Goal: Task Accomplishment & Management: Use online tool/utility

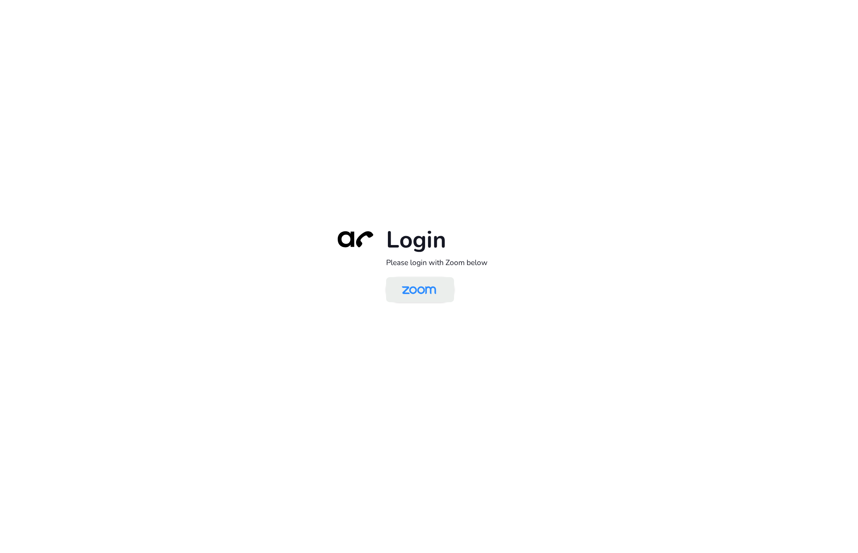
click at [421, 280] on img at bounding box center [418, 290] width 49 height 23
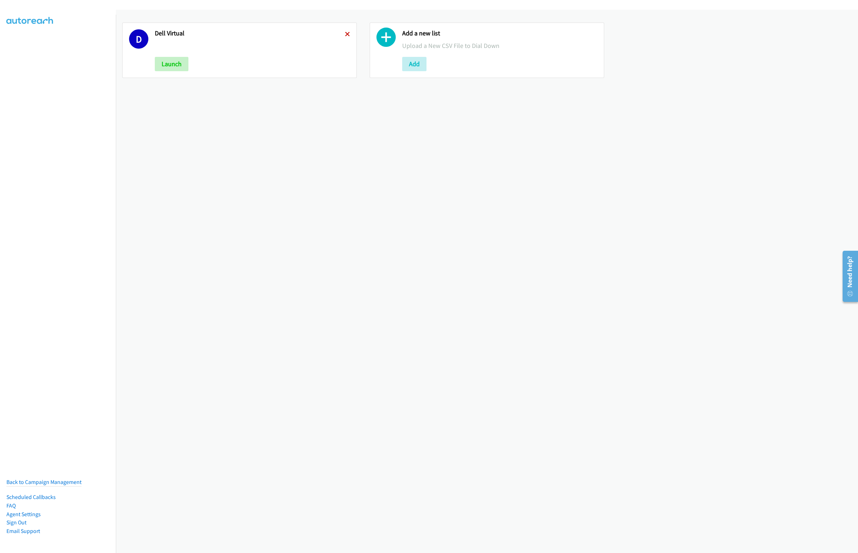
click at [347, 34] on icon at bounding box center [347, 34] width 5 height 5
click at [170, 63] on button "Add" at bounding box center [167, 64] width 24 height 14
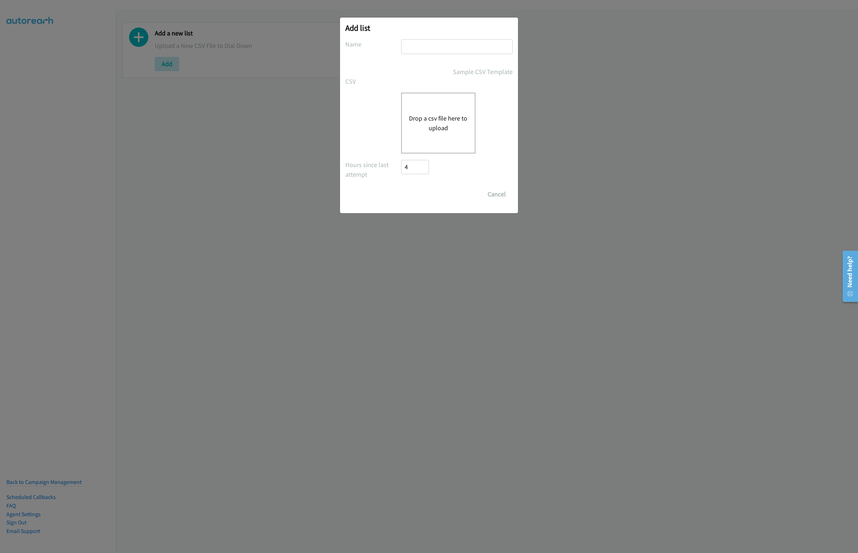
click at [421, 44] on input "text" at bounding box center [457, 46] width 112 height 15
type input "Lenovo"
click at [440, 126] on button "Drop a csv file here to upload" at bounding box center [438, 122] width 59 height 19
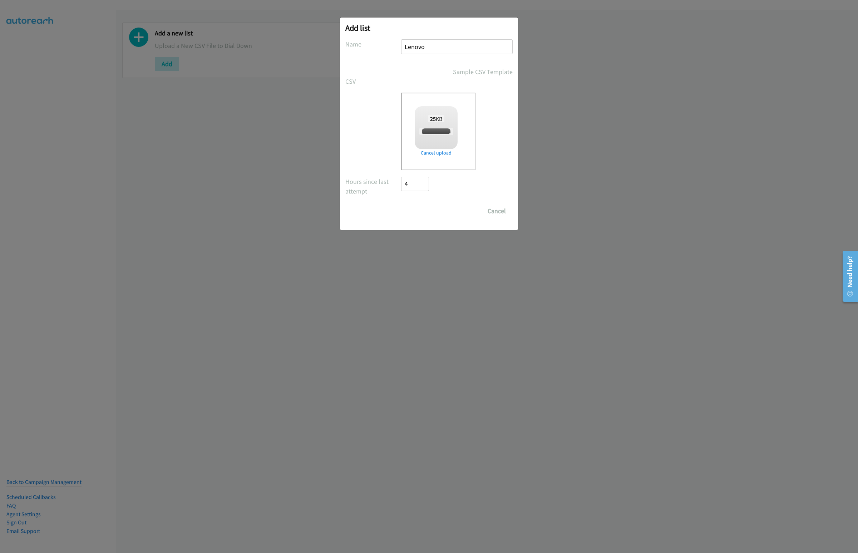
checkbox input "true"
click at [425, 211] on input "Save List" at bounding box center [420, 211] width 38 height 14
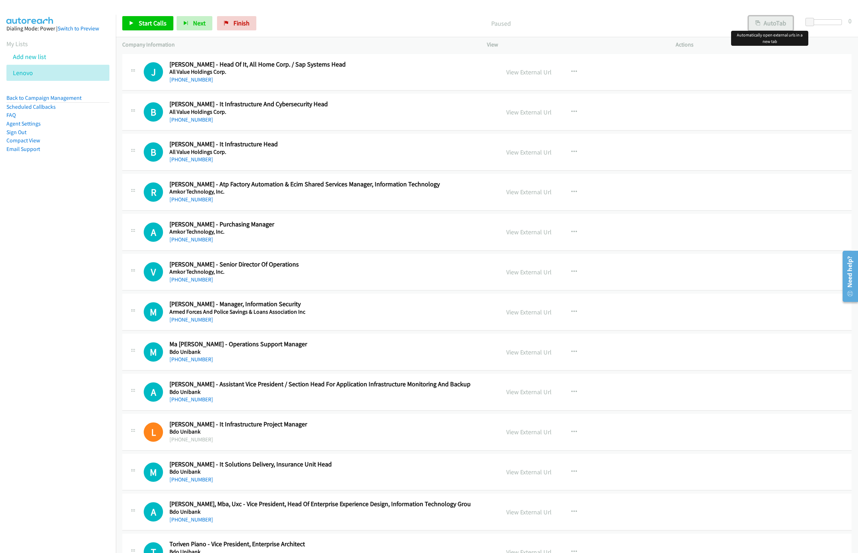
click at [753, 27] on button "AutoTab" at bounding box center [771, 23] width 44 height 14
click at [134, 25] on link "Start Calls" at bounding box center [147, 23] width 51 height 14
click at [183, 29] on button "Next" at bounding box center [183, 23] width 36 height 14
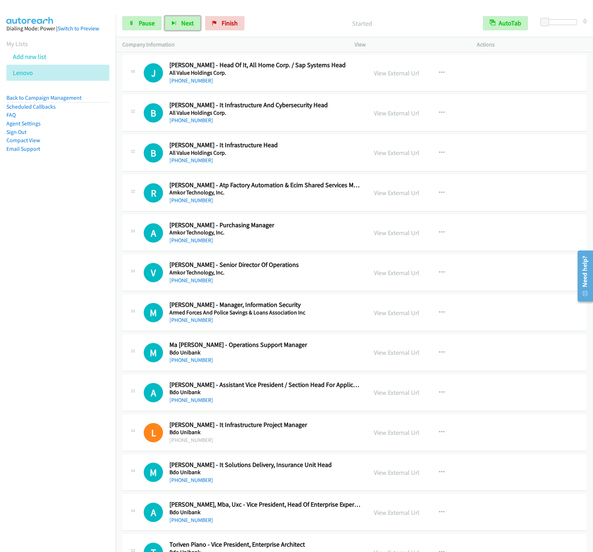
click at [165, 16] on button "Next" at bounding box center [183, 23] width 36 height 14
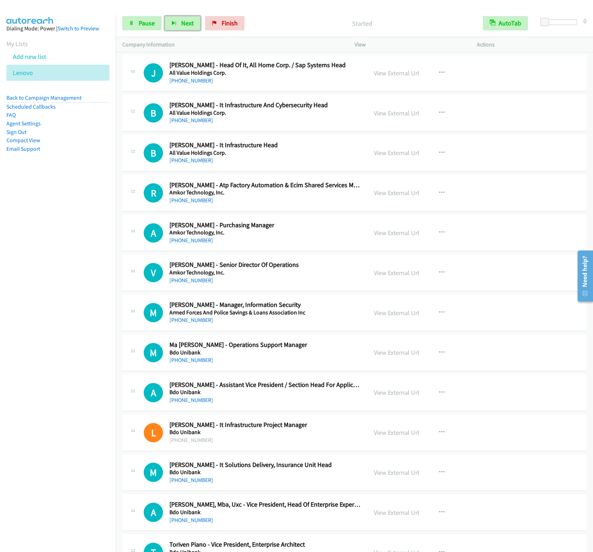
click at [165, 16] on button "Next" at bounding box center [183, 23] width 36 height 14
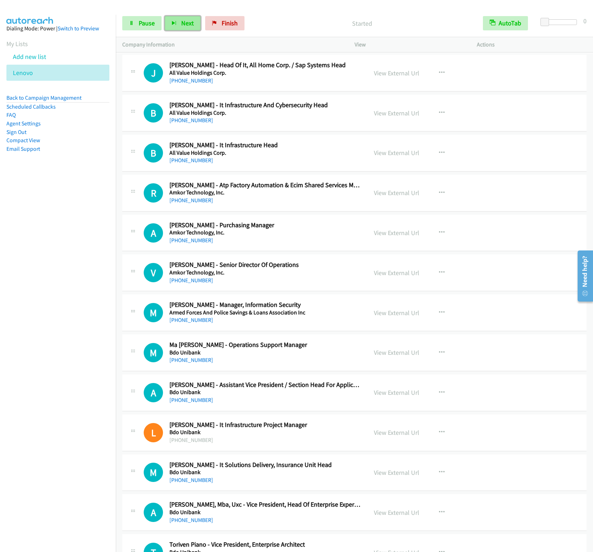
click at [183, 26] on span "Next" at bounding box center [187, 23] width 13 height 8
click at [165, 16] on button "Next" at bounding box center [183, 23] width 36 height 14
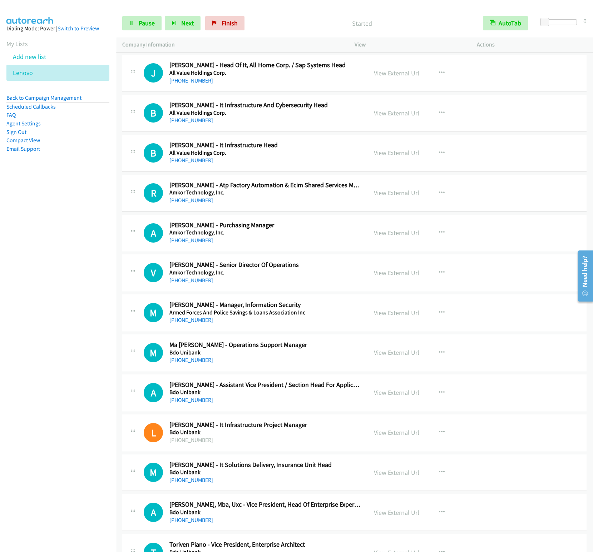
click at [59, 271] on nav "Dialing Mode: Power | Switch to Preview My Lists Add new list Lenovo Back to Ca…" at bounding box center [58, 291] width 116 height 552
click at [174, 26] on button "Next" at bounding box center [183, 23] width 36 height 14
click at [165, 16] on button "Next" at bounding box center [183, 23] width 36 height 14
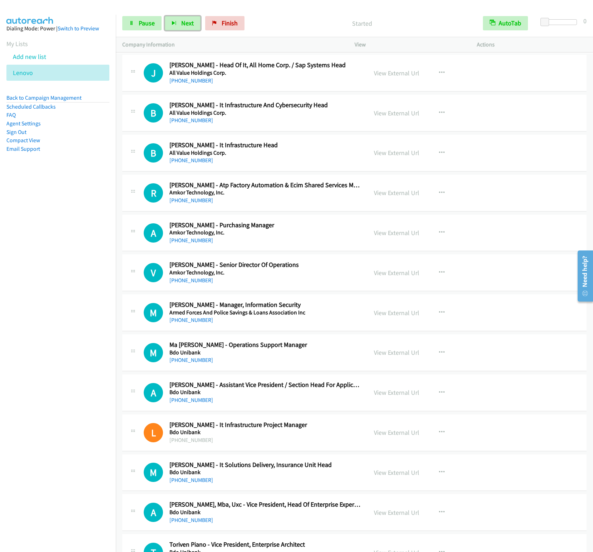
click at [165, 16] on button "Next" at bounding box center [183, 23] width 36 height 14
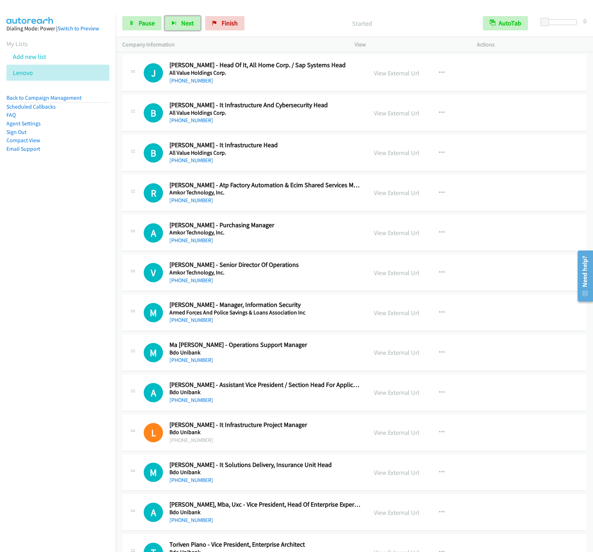
click at [165, 16] on button "Next" at bounding box center [183, 23] width 36 height 14
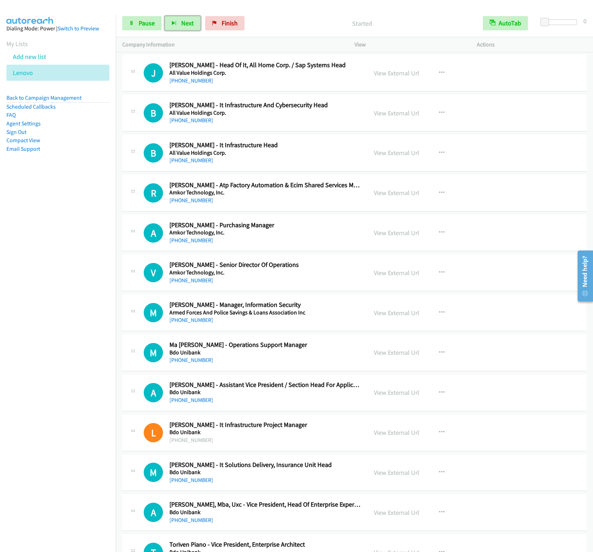
click at [165, 16] on button "Next" at bounding box center [183, 23] width 36 height 14
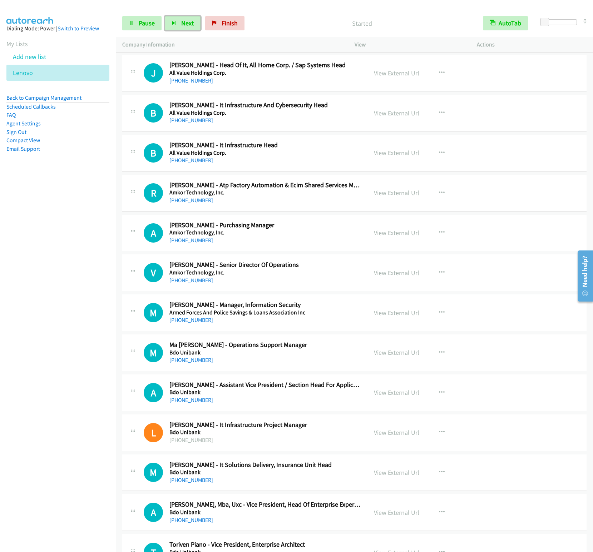
click at [165, 16] on button "Next" at bounding box center [183, 23] width 36 height 14
click at [178, 20] on button "Next" at bounding box center [183, 23] width 36 height 14
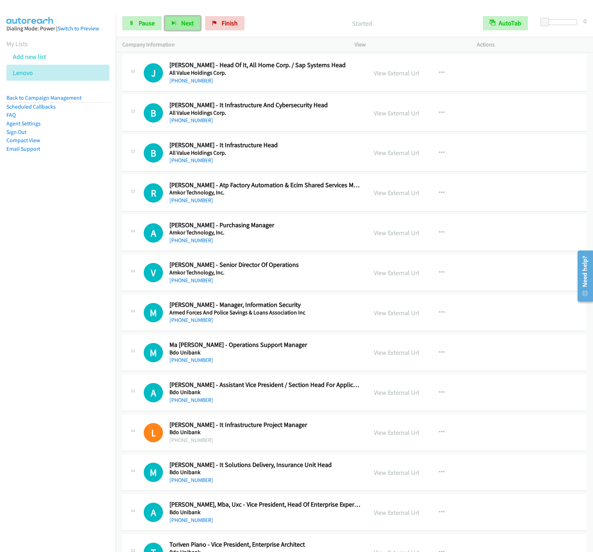
click at [191, 28] on button "Next" at bounding box center [183, 23] width 36 height 14
click at [165, 16] on button "Next" at bounding box center [183, 23] width 36 height 14
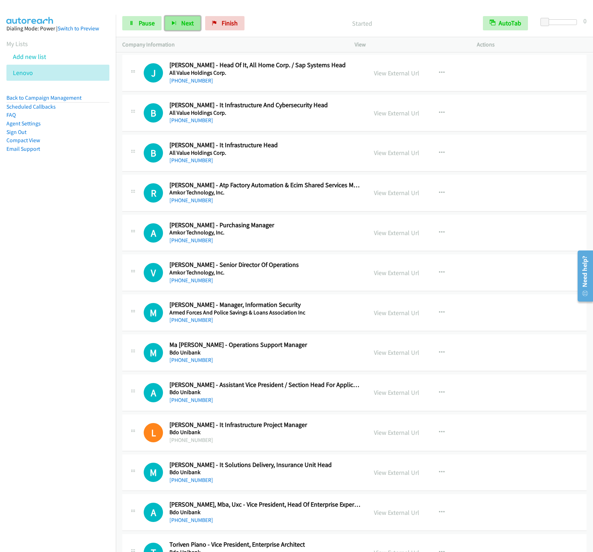
click at [183, 19] on button "Next" at bounding box center [183, 23] width 36 height 14
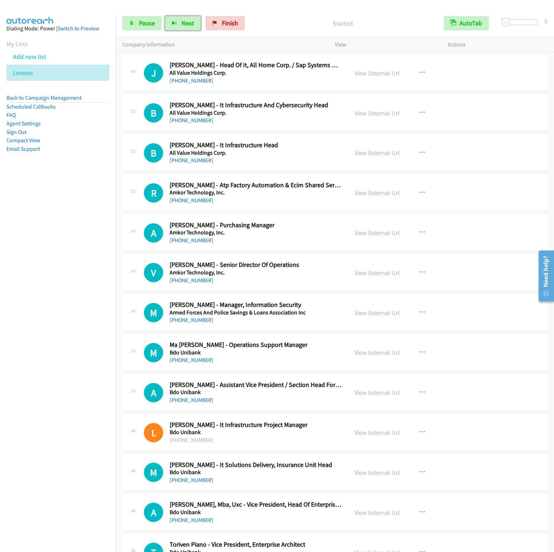
click at [165, 16] on button "Next" at bounding box center [183, 23] width 36 height 14
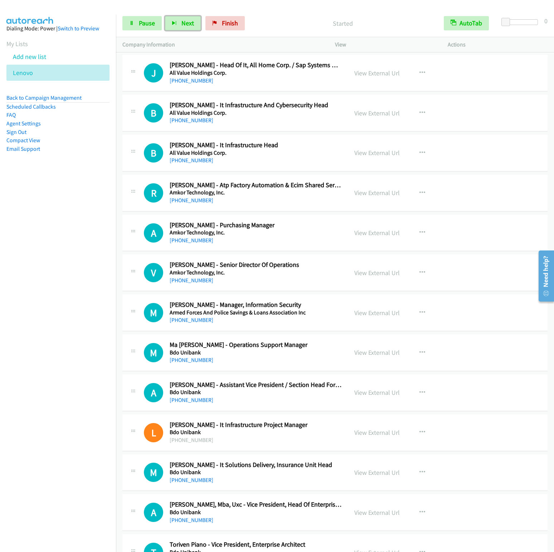
click at [165, 16] on button "Next" at bounding box center [183, 23] width 36 height 14
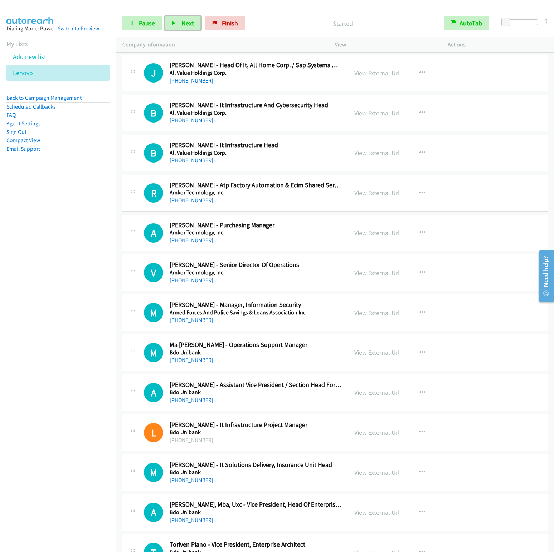
click at [165, 16] on button "Next" at bounding box center [183, 23] width 36 height 14
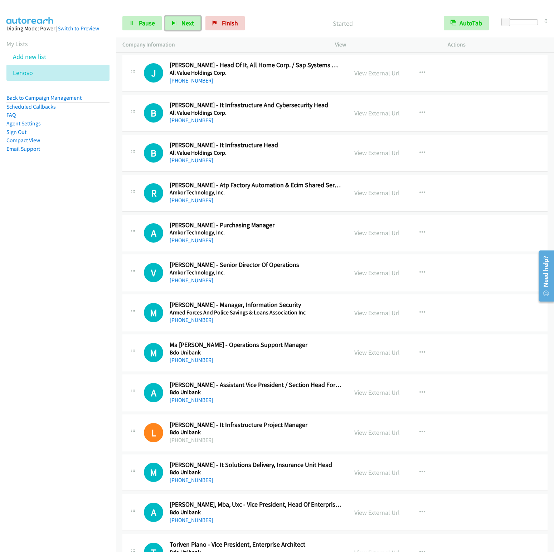
click at [165, 16] on button "Next" at bounding box center [183, 23] width 36 height 14
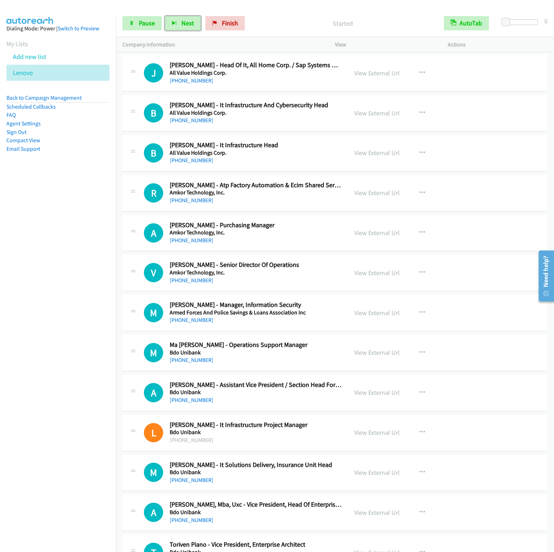
click at [165, 16] on button "Next" at bounding box center [183, 23] width 36 height 14
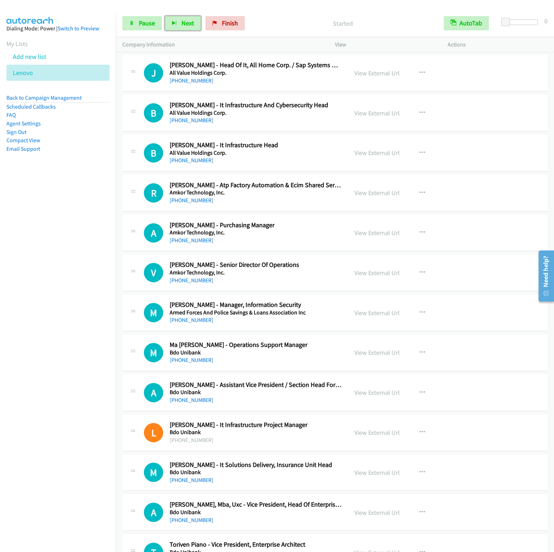
click at [165, 16] on button "Next" at bounding box center [183, 23] width 36 height 14
click at [60, 296] on nav "Dialing Mode: Power | Switch to Preview My Lists Add new list Lenovo Back to Ca…" at bounding box center [58, 291] width 116 height 552
click at [187, 26] on span "Next" at bounding box center [187, 23] width 13 height 8
click at [165, 16] on button "Next" at bounding box center [183, 23] width 36 height 14
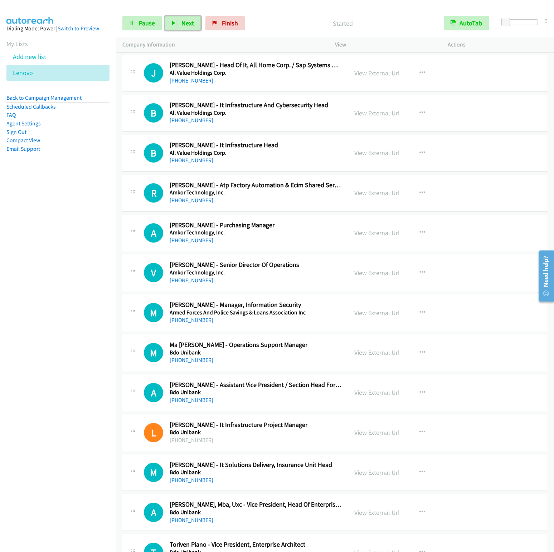
click at [165, 16] on button "Next" at bounding box center [183, 23] width 36 height 14
